Goal: Share content: Share content

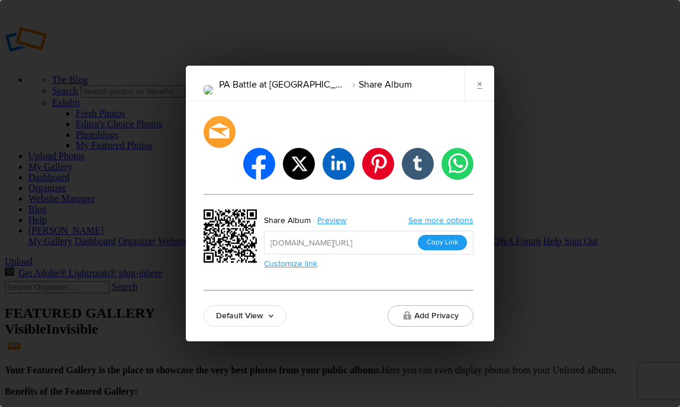
click at [452, 235] on button "Copy Link" at bounding box center [442, 242] width 49 height 15
click at [473, 90] on link "×" at bounding box center [479, 83] width 30 height 35
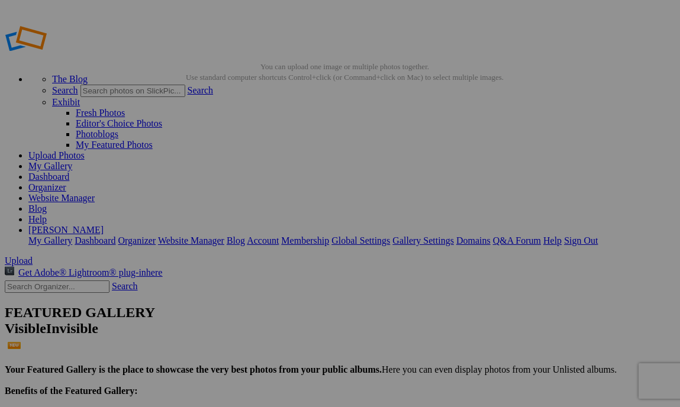
scroll to position [164, 0]
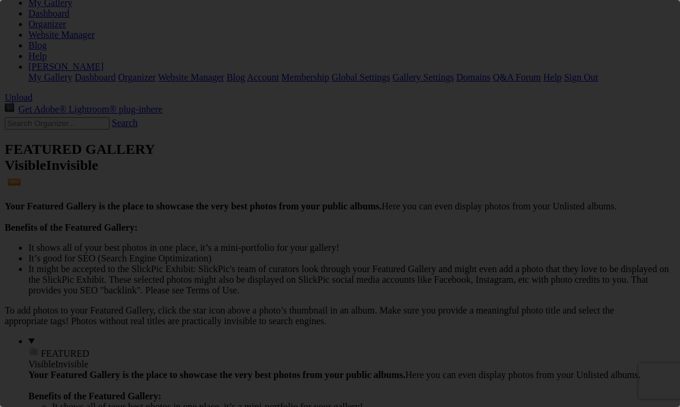
scroll to position [0, 0]
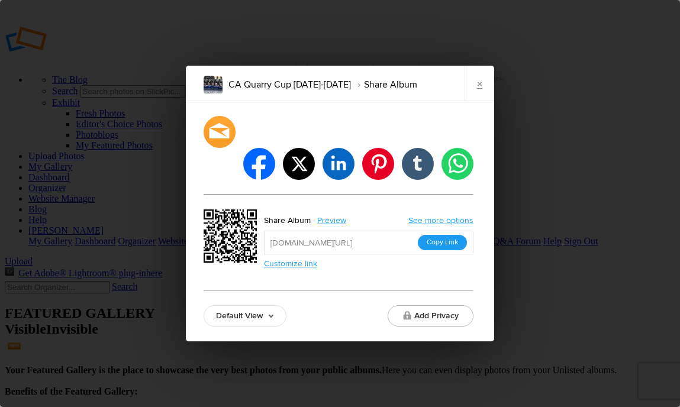
click at [450, 235] on button "Copy Link" at bounding box center [442, 242] width 49 height 15
click at [476, 95] on link "×" at bounding box center [479, 83] width 30 height 35
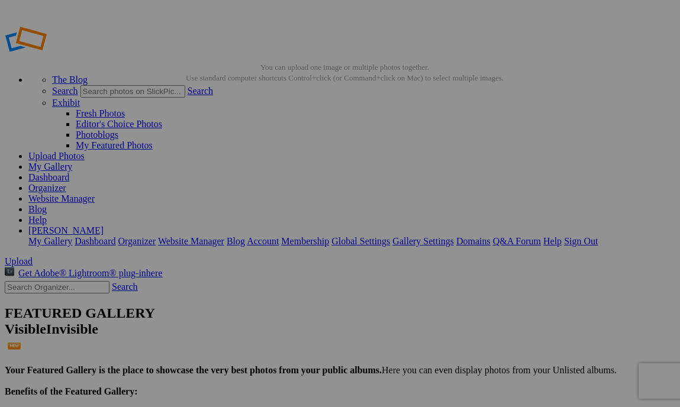
click at [89, 281] on input "text" at bounding box center [57, 287] width 105 height 12
type input "cherry"
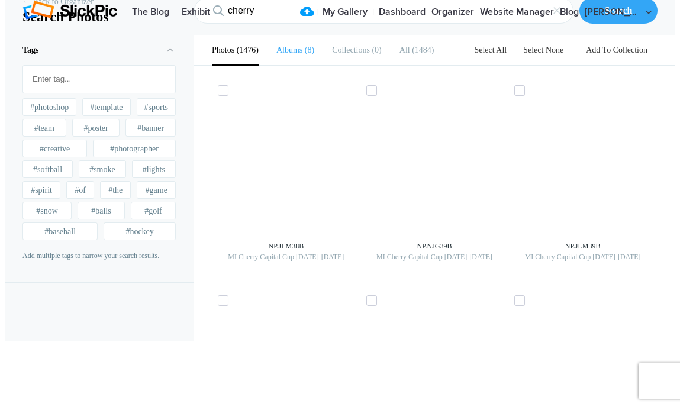
click at [293, 54] on b "Albums" at bounding box center [289, 50] width 26 height 9
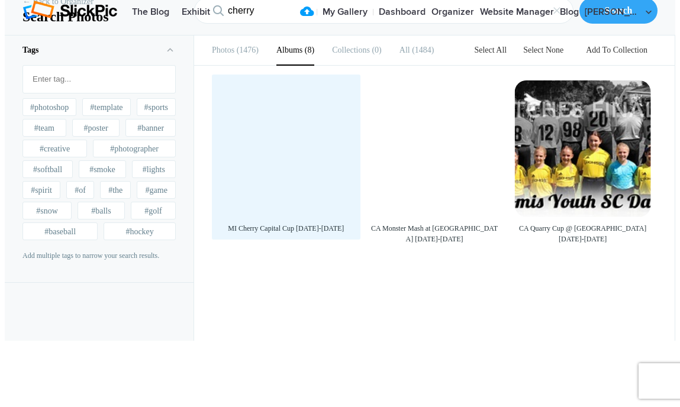
click at [296, 212] on div at bounding box center [286, 148] width 137 height 137
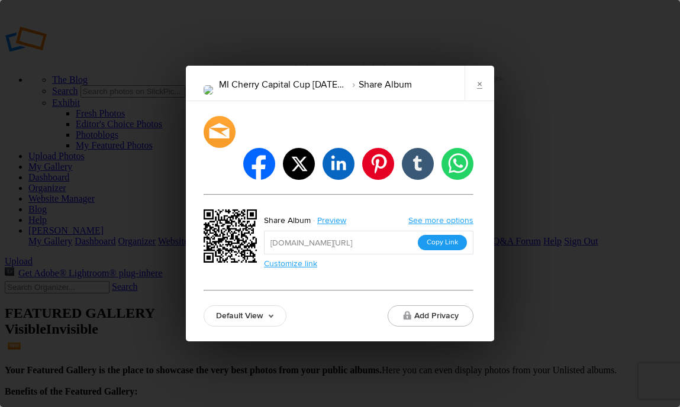
click at [454, 235] on button "Copy Link" at bounding box center [442, 242] width 49 height 15
